Goal: Transaction & Acquisition: Purchase product/service

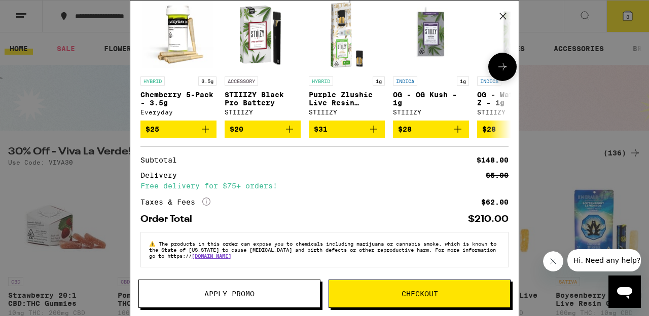
scroll to position [177, 0]
click at [400, 295] on span "Checkout" at bounding box center [419, 294] width 181 height 7
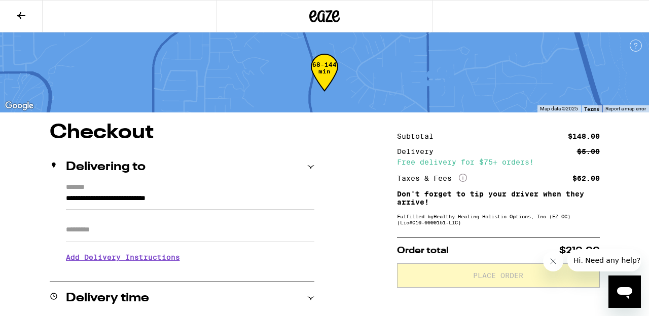
click at [330, 14] on icon at bounding box center [324, 16] width 15 height 12
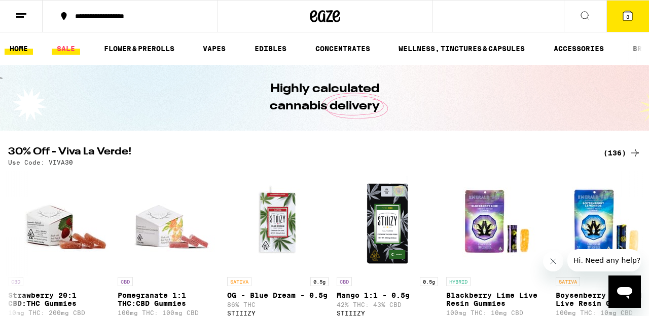
click at [62, 49] on link "SALE" at bounding box center [66, 49] width 28 height 12
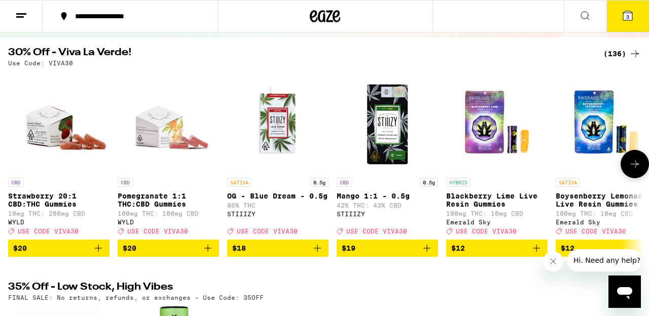
scroll to position [95, 0]
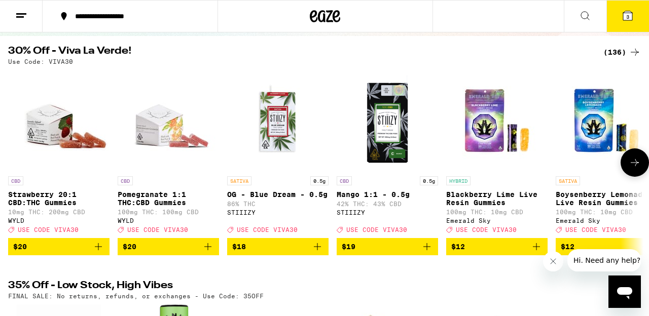
click at [633, 166] on icon at bounding box center [635, 163] width 12 height 12
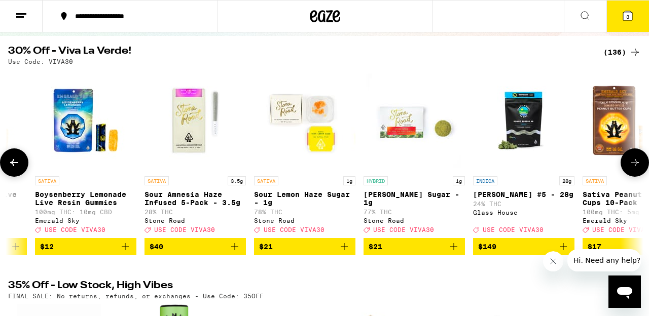
scroll to position [0, 522]
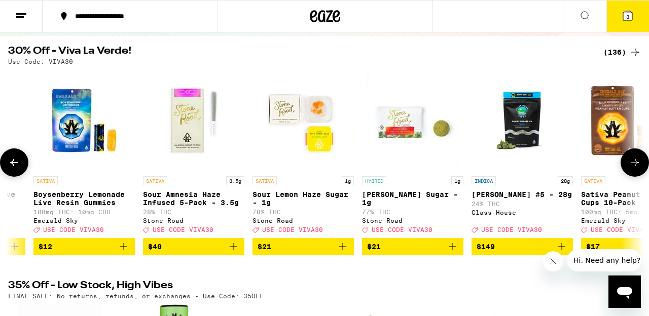
click at [631, 166] on icon at bounding box center [635, 163] width 12 height 12
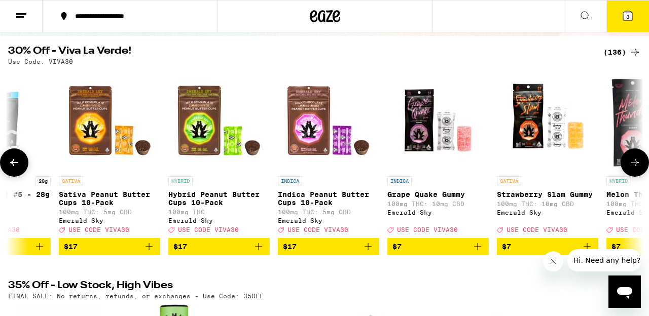
click at [631, 166] on icon at bounding box center [635, 163] width 12 height 12
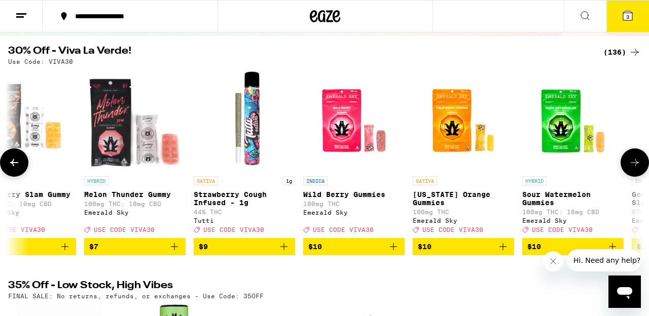
click at [632, 167] on icon at bounding box center [635, 163] width 12 height 12
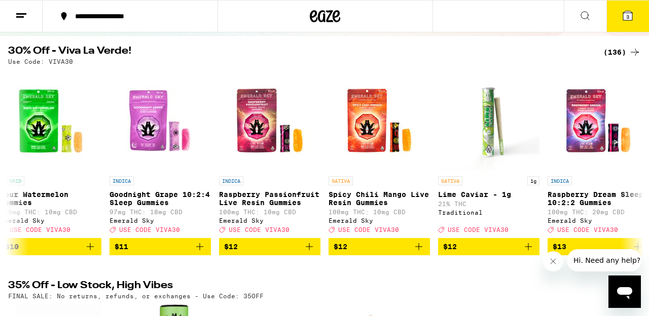
click at [628, 16] on span "3" at bounding box center [627, 17] width 3 height 6
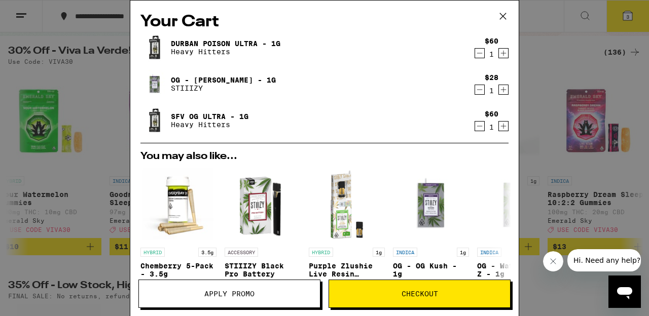
click at [216, 295] on span "Apply Promo" at bounding box center [229, 294] width 50 height 7
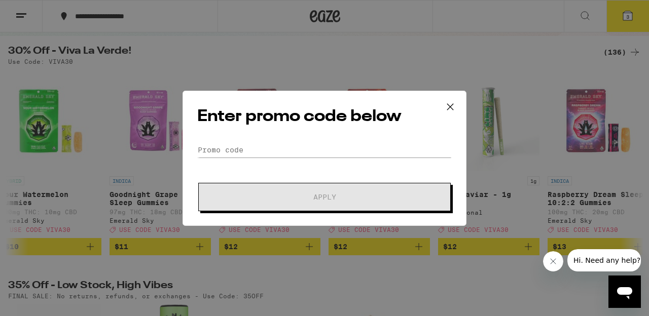
click at [222, 138] on div "Enter promo code below Promo Code Apply" at bounding box center [325, 158] width 284 height 135
click at [213, 147] on input "Promo Code" at bounding box center [324, 149] width 255 height 15
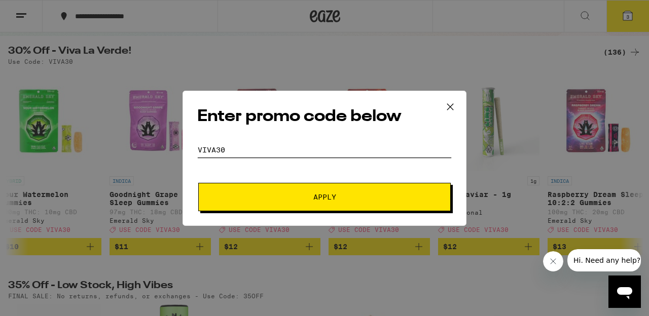
type input "viva30"
click at [335, 192] on button "Apply" at bounding box center [324, 197] width 252 height 28
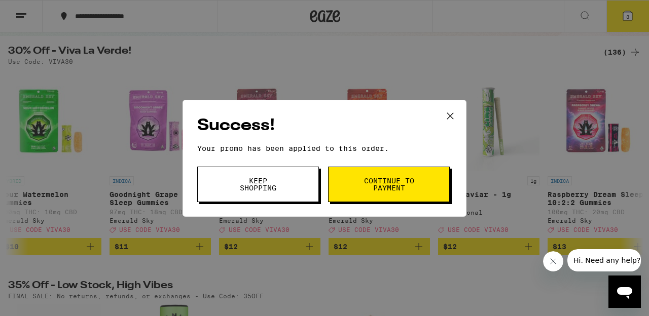
click at [389, 185] on span "Continue to payment" at bounding box center [389, 184] width 52 height 14
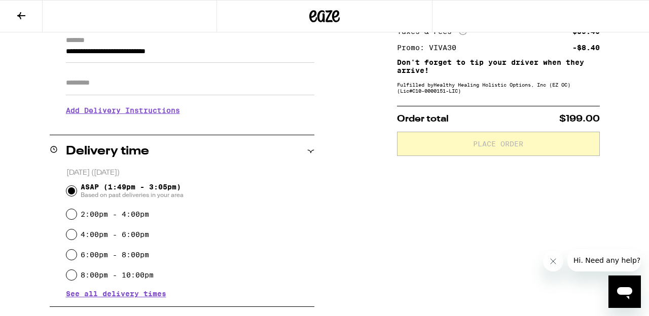
scroll to position [157, 0]
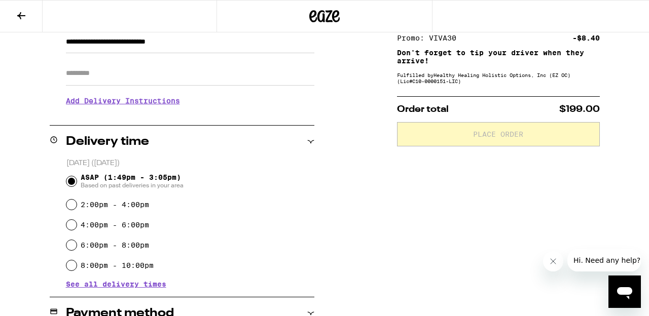
click at [70, 181] on input "ASAP (1:49pm - 3:05pm) Based on past deliveries in your area" at bounding box center [71, 181] width 10 height 10
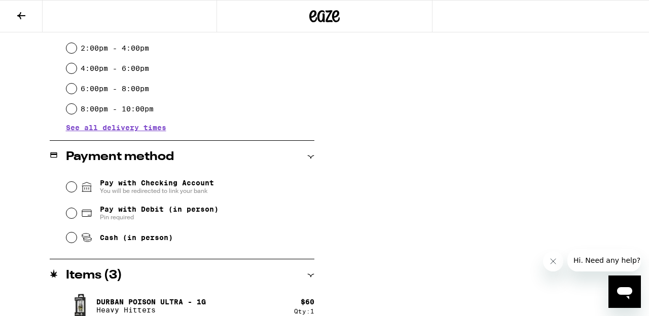
scroll to position [314, 0]
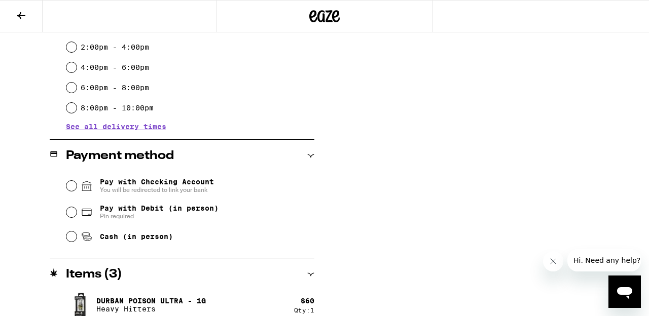
click at [72, 240] on input "Cash (in person)" at bounding box center [71, 237] width 10 height 10
radio input "true"
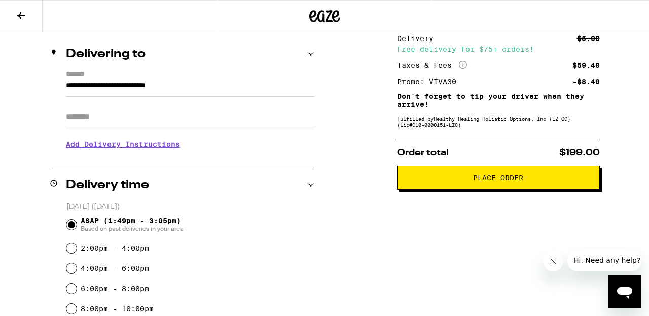
scroll to position [110, 0]
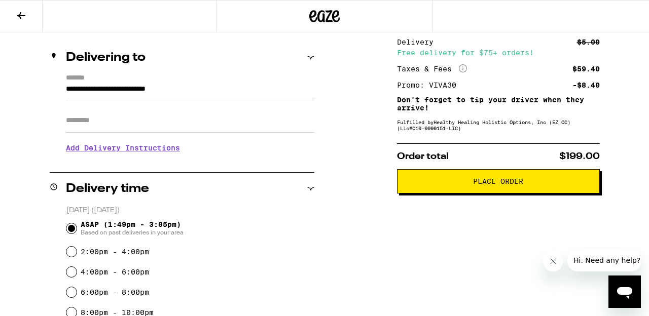
click at [507, 183] on span "Place Order" at bounding box center [498, 181] width 50 height 7
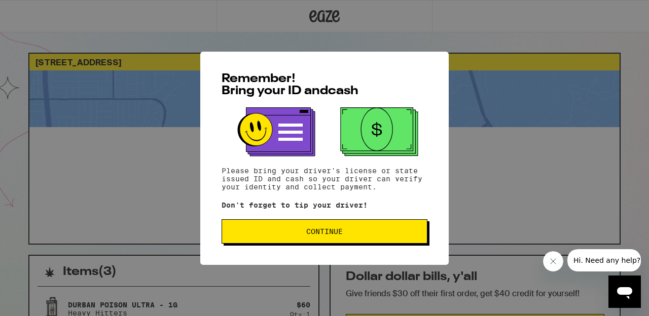
click at [352, 231] on span "Continue" at bounding box center [324, 231] width 189 height 7
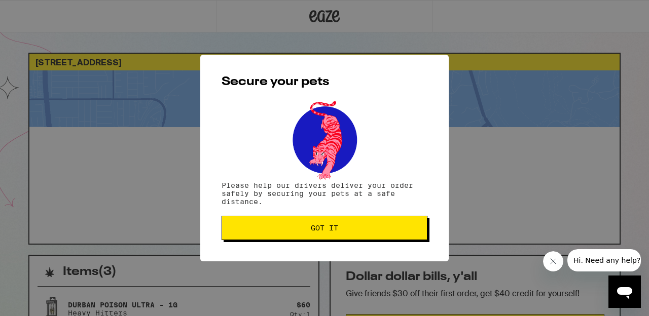
click at [352, 232] on span "Got it" at bounding box center [324, 228] width 189 height 7
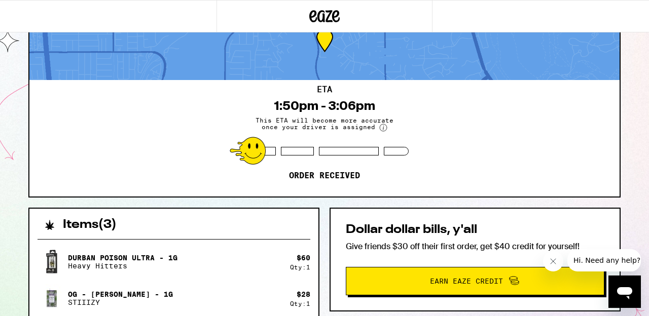
scroll to position [78, 0]
